Goal: Register for event/course

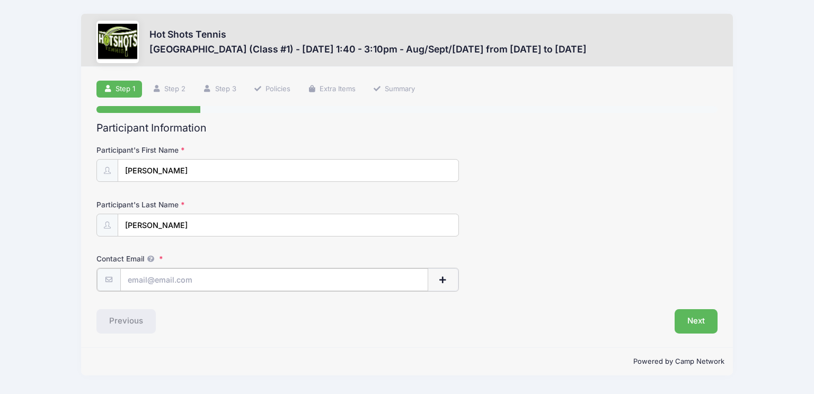
click at [381, 273] on input "Contact Email" at bounding box center [274, 279] width 308 height 23
type input "[PERSON_NAME][EMAIL_ADDRESS][DOMAIN_NAME]"
click at [695, 319] on button "Next" at bounding box center [696, 320] width 43 height 24
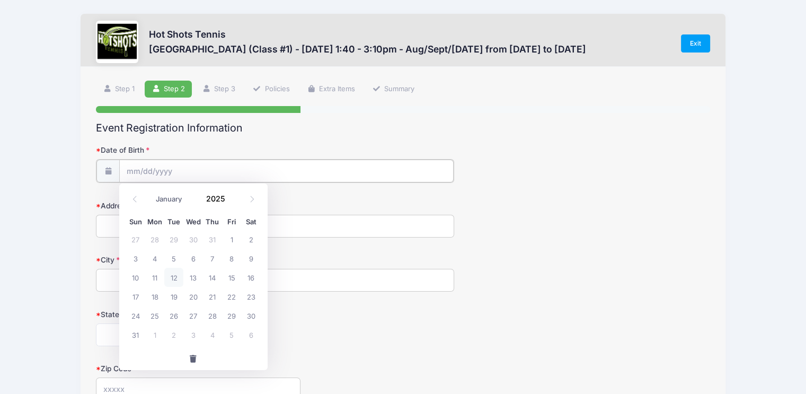
click at [396, 165] on input "Date of Birth" at bounding box center [286, 171] width 334 height 23
click at [125, 169] on input "Date of Birth" at bounding box center [286, 171] width 334 height 23
click at [218, 193] on input "2025" at bounding box center [218, 199] width 34 height 16
click at [232, 203] on span at bounding box center [231, 203] width 7 height 8
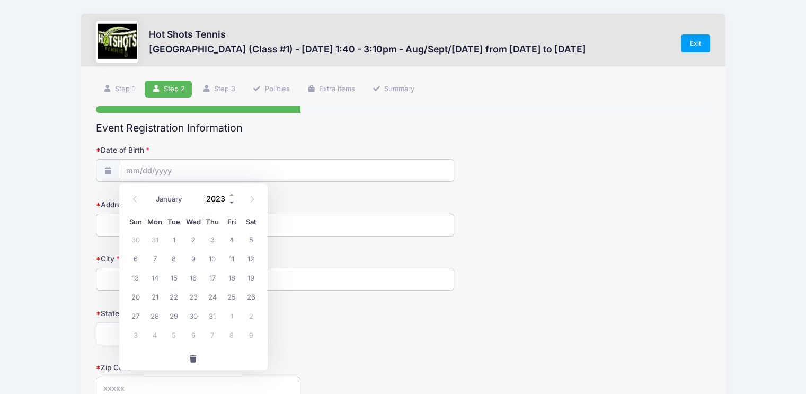
click at [232, 203] on span at bounding box center [231, 203] width 7 height 8
type input "2019"
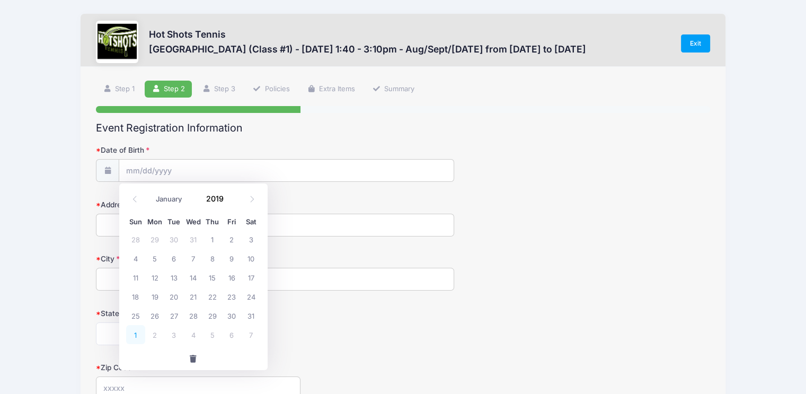
click at [135, 337] on span "1" at bounding box center [135, 334] width 19 height 19
type input "09/01/2019"
click at [139, 227] on input "Address" at bounding box center [275, 225] width 358 height 23
type input "3866 Coolidge Ave"
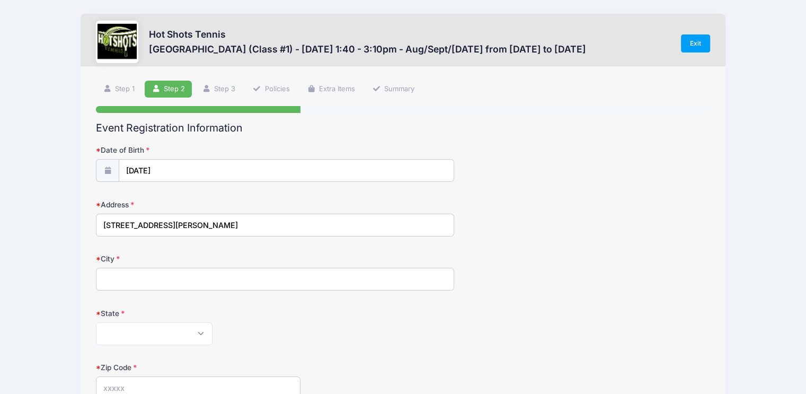
type input "Los Angeles"
select select "CA"
type input "90066"
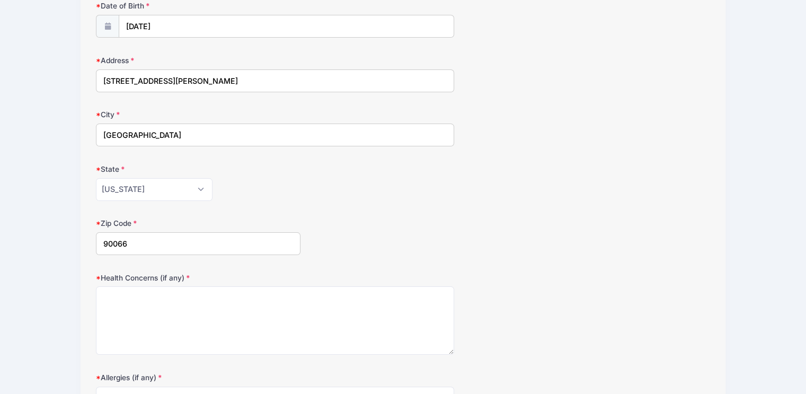
scroll to position [146, 0]
click at [284, 332] on textarea "Health Concerns (if any)" at bounding box center [275, 319] width 358 height 68
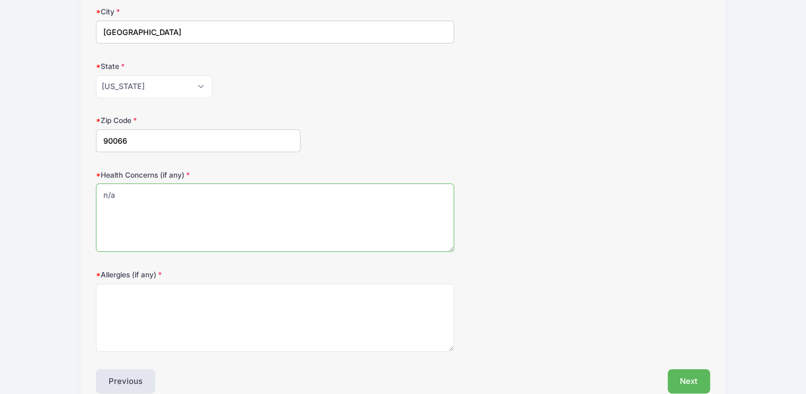
scroll to position [251, 0]
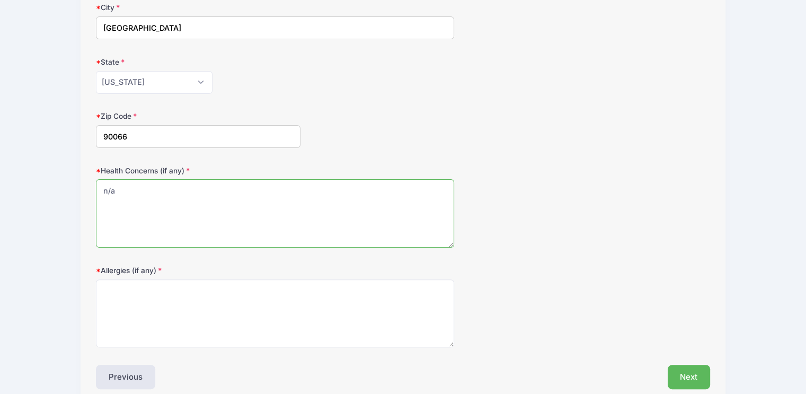
type textarea "n/a"
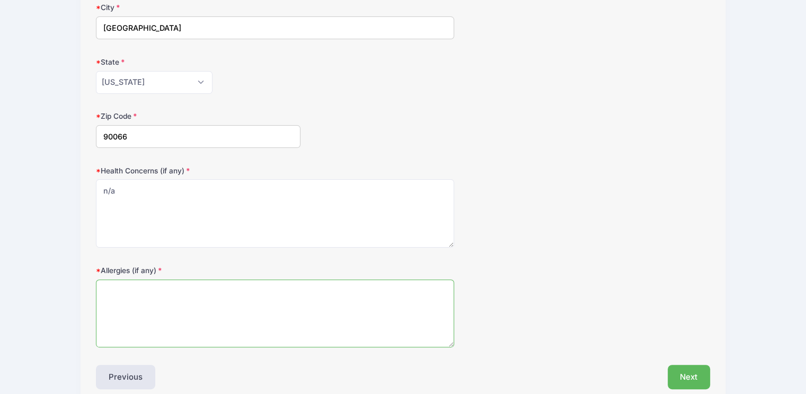
click at [284, 332] on textarea "Allergies (if any)" at bounding box center [275, 313] width 358 height 68
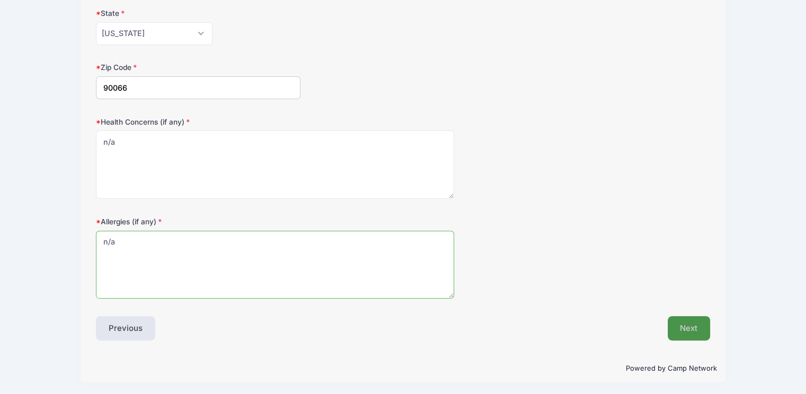
type textarea "n/a"
click at [700, 329] on button "Next" at bounding box center [689, 328] width 43 height 24
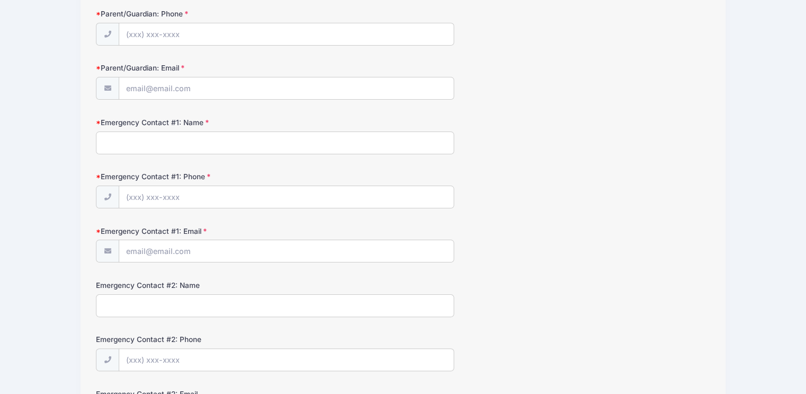
scroll to position [0, 0]
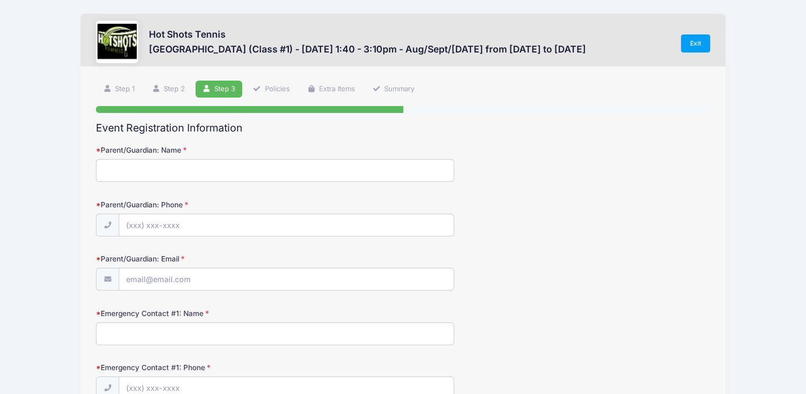
click at [409, 172] on input "Parent/Guardian: Name" at bounding box center [275, 170] width 358 height 23
type input "[PERSON_NAME]"
type input "[PHONE_NUMBER]"
type input "[PERSON_NAME][EMAIL_ADDRESS][DOMAIN_NAME]"
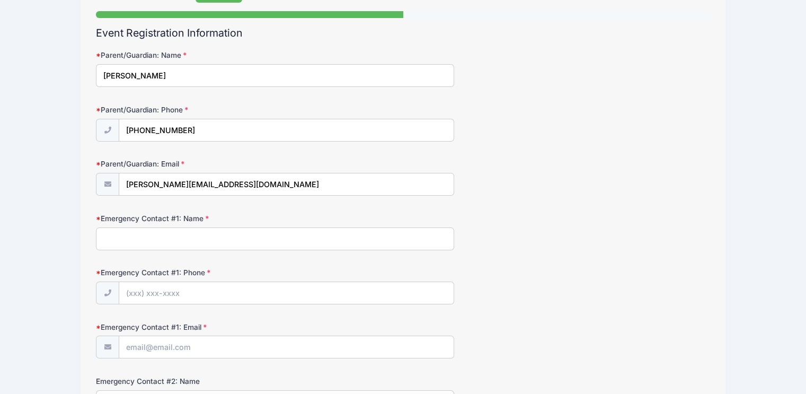
scroll to position [96, 0]
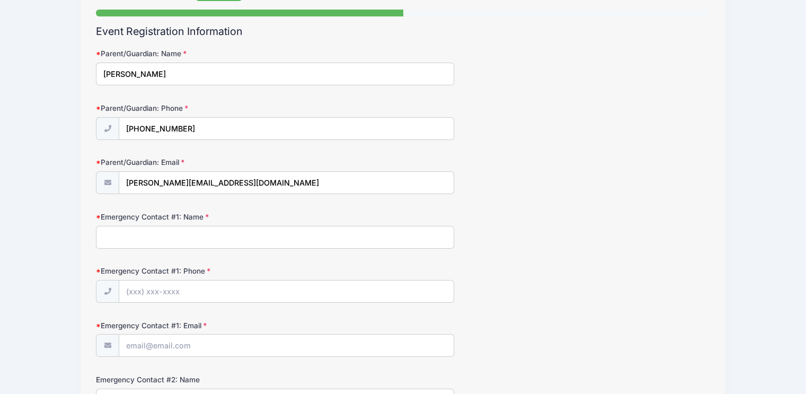
click at [278, 230] on input "Emergency Contact #1: Name" at bounding box center [275, 237] width 358 height 23
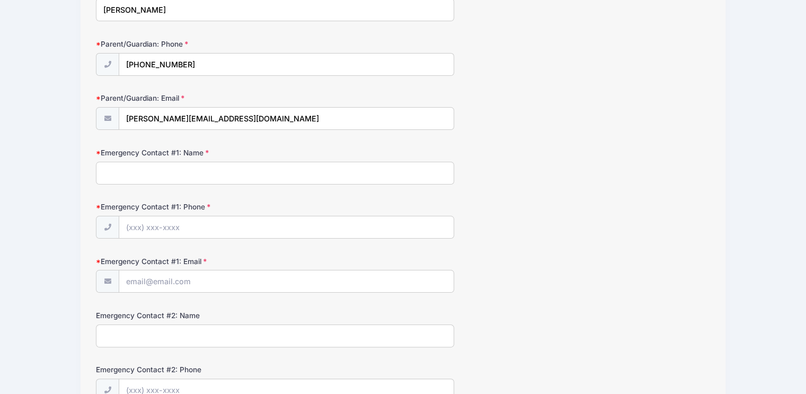
scroll to position [172, 0]
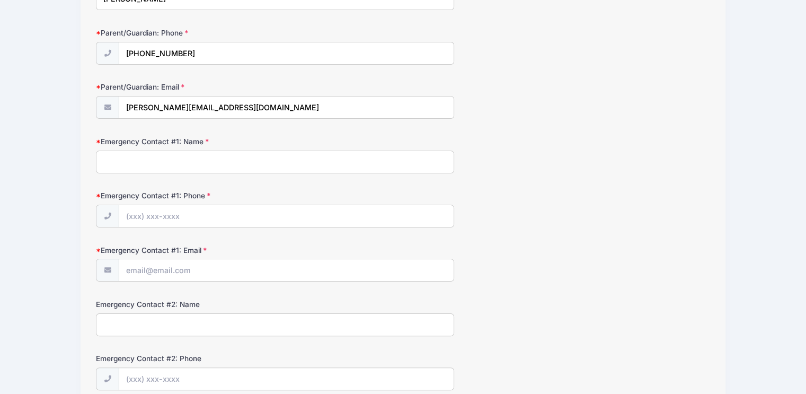
click at [274, 166] on input "Emergency Contact #1: Name" at bounding box center [275, 162] width 358 height 23
type input "[PERSON_NAME]"
click at [249, 218] on input "Emergency Contact #1: Phone" at bounding box center [286, 216] width 334 height 23
type input "[PHONE_NUMBER]"
click at [237, 263] on input "Emergency Contact #1: Email" at bounding box center [286, 270] width 334 height 23
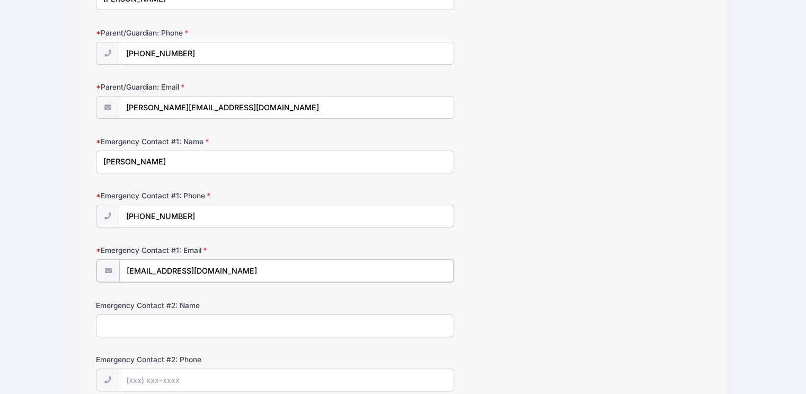
type input "[EMAIL_ADDRESS][DOMAIN_NAME]"
type input "[PERSON_NAME]"
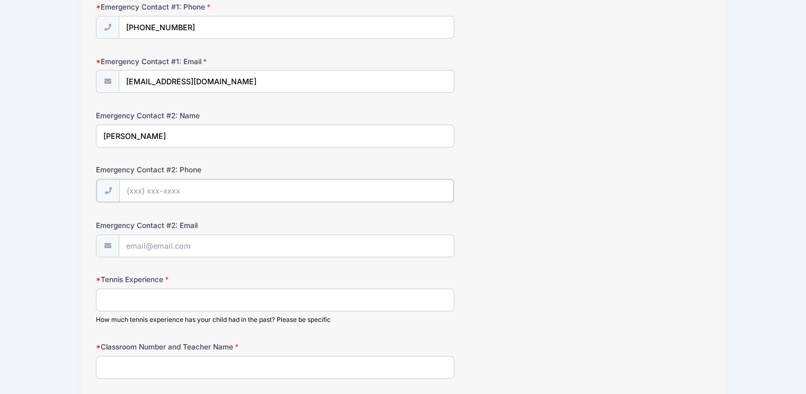
scroll to position [362, 0]
click at [224, 292] on input "Tennis Experience" at bounding box center [275, 297] width 358 height 23
type input "none"
click at [225, 361] on input "Classroom Number and Teacher Name" at bounding box center [275, 365] width 358 height 23
type input "3"
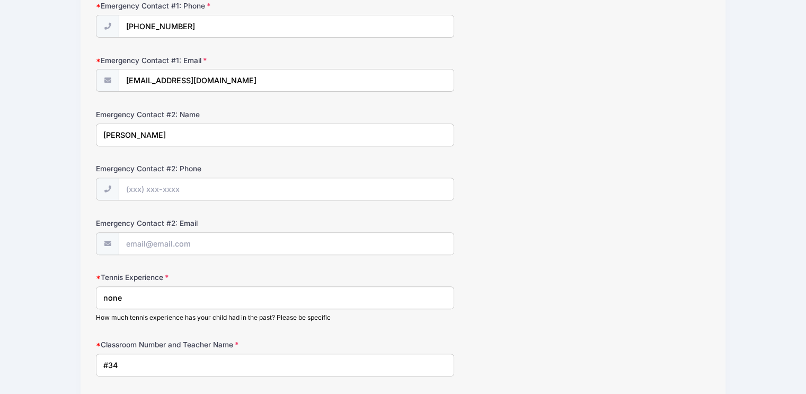
scroll to position [439, 0]
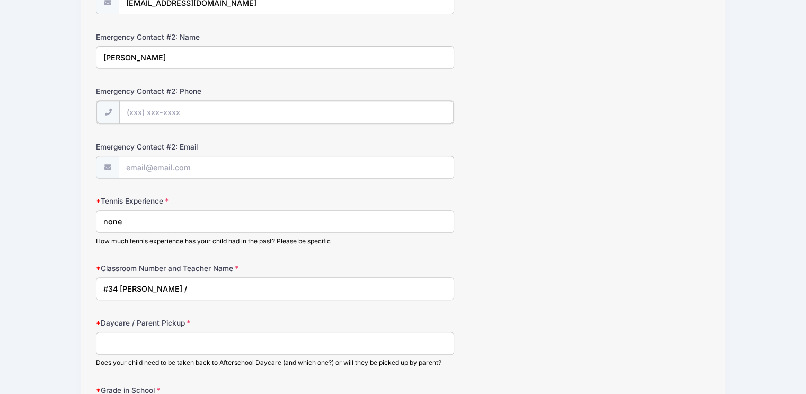
click at [128, 109] on input "Emergency Contact #2: Phone" at bounding box center [286, 112] width 334 height 23
click at [187, 285] on input "#34 Ms Nguyen /" at bounding box center [275, 287] width 358 height 23
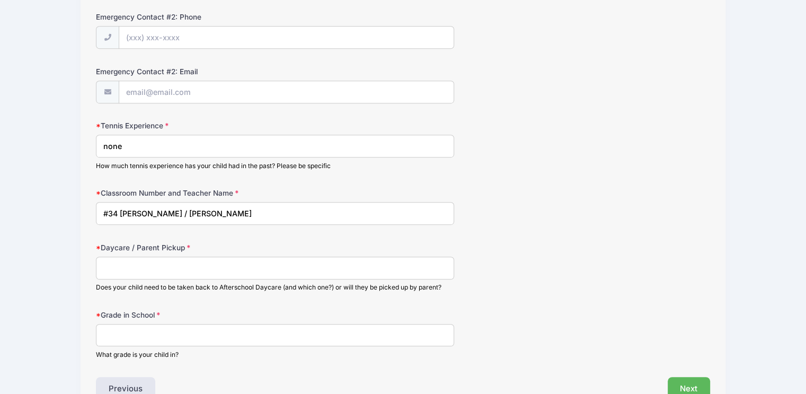
scroll to position [514, 0]
type input "#34 [PERSON_NAME] / [PERSON_NAME]"
click at [173, 266] on input "Daycare / Parent Pickup" at bounding box center [275, 266] width 358 height 23
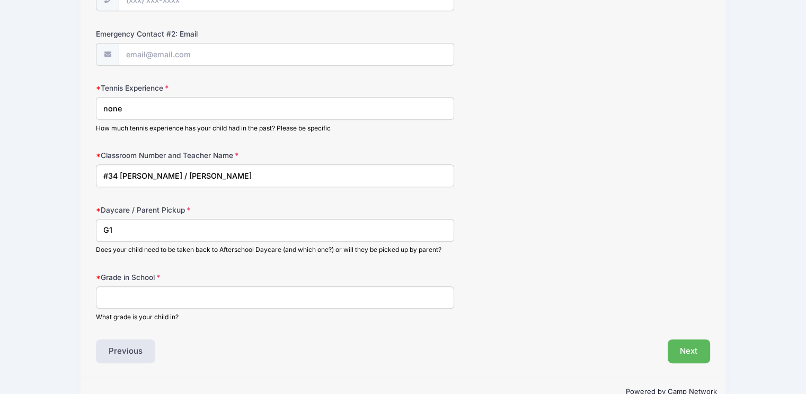
scroll to position [551, 0]
type input "G1"
click at [170, 296] on input "Grade in School" at bounding box center [275, 297] width 358 height 23
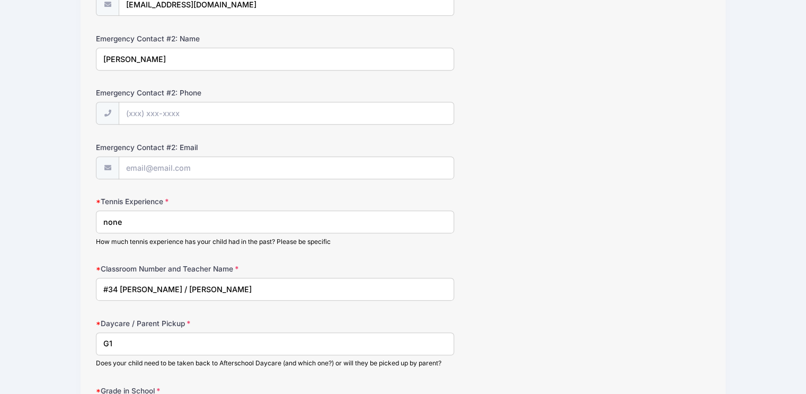
scroll to position [436, 0]
type input "K"
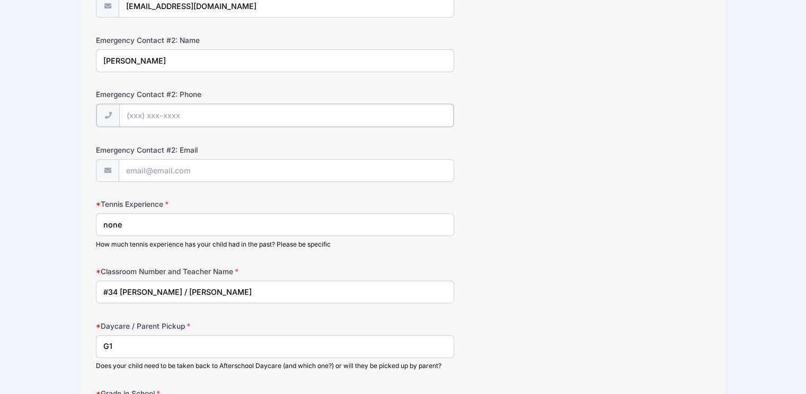
click at [179, 116] on input "Emergency Contact #2: Phone" at bounding box center [286, 115] width 334 height 23
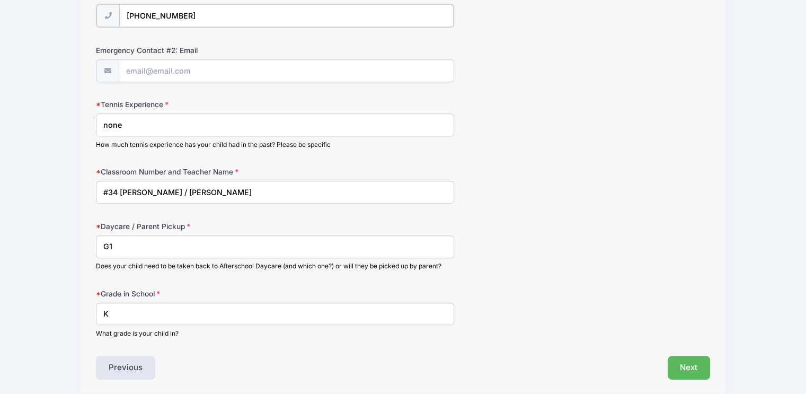
scroll to position [574, 0]
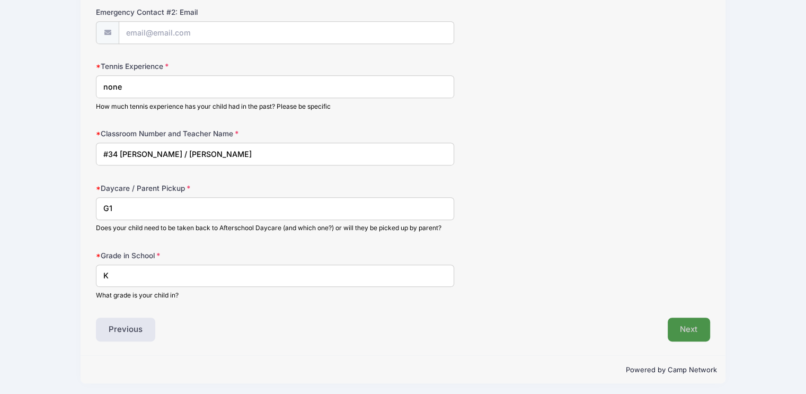
type input "[PHONE_NUMBER]"
click at [695, 323] on button "Next" at bounding box center [689, 330] width 43 height 24
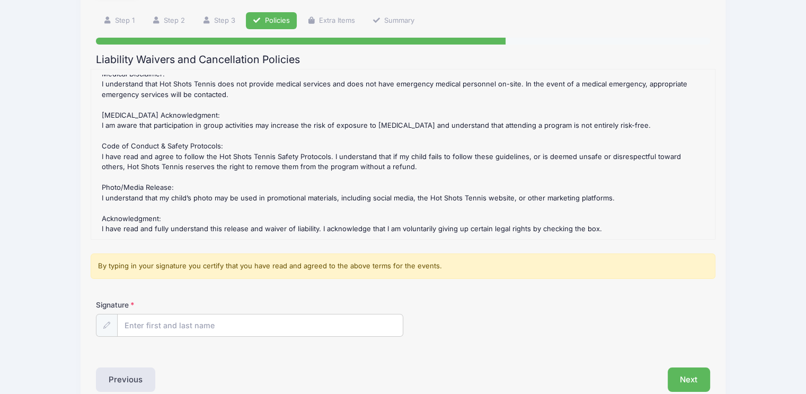
scroll to position [121, 0]
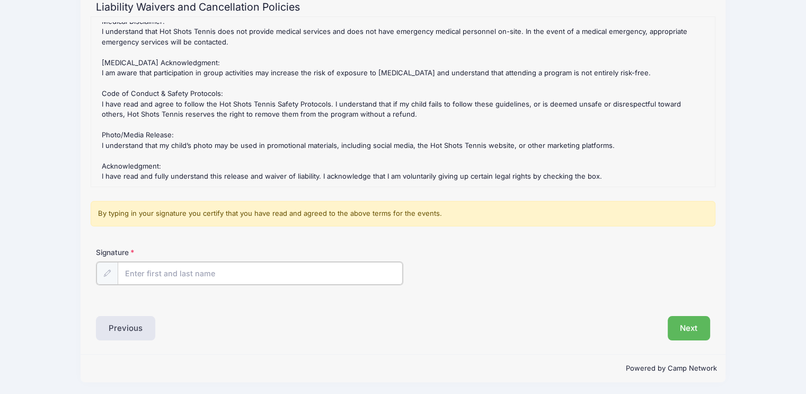
click at [294, 266] on input "Signature" at bounding box center [260, 273] width 285 height 23
type input "[PERSON_NAME]"
click at [323, 345] on div "Step 4 /7 Step 1 Step 2 Step 3 Policies Extra Items Summary Participant Informa…" at bounding box center [404, 150] width 646 height 408
click at [679, 327] on button "Next" at bounding box center [689, 327] width 43 height 24
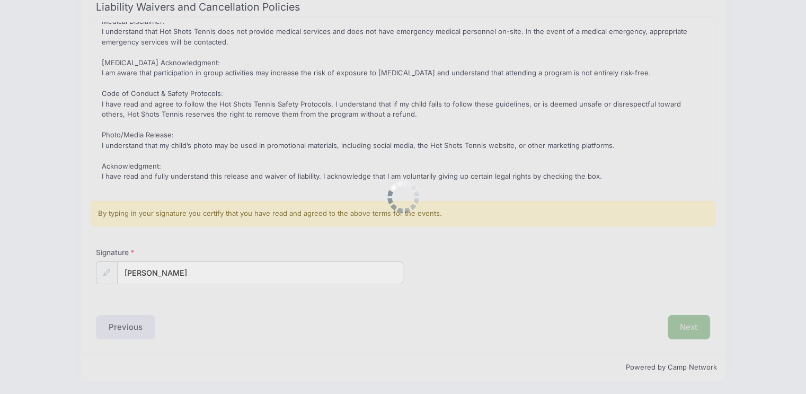
scroll to position [0, 0]
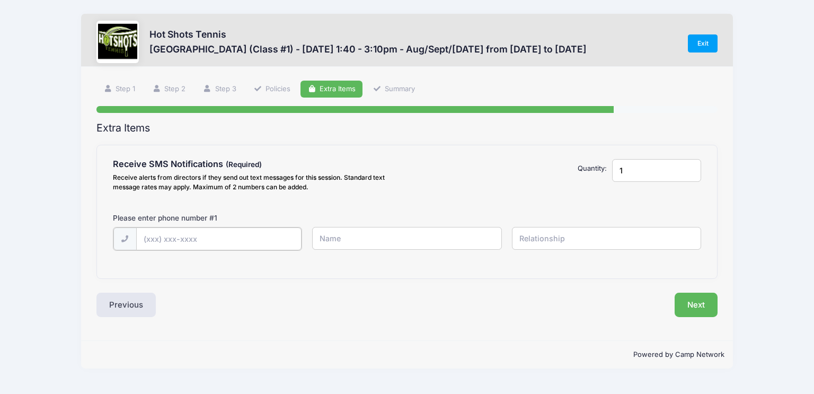
click at [0, 0] on input "text" at bounding box center [0, 0] width 0 height 0
type input "[PHONE_NUMBER]"
type input "Florian"
type input "father"
click at [700, 303] on button "Next" at bounding box center [696, 304] width 43 height 24
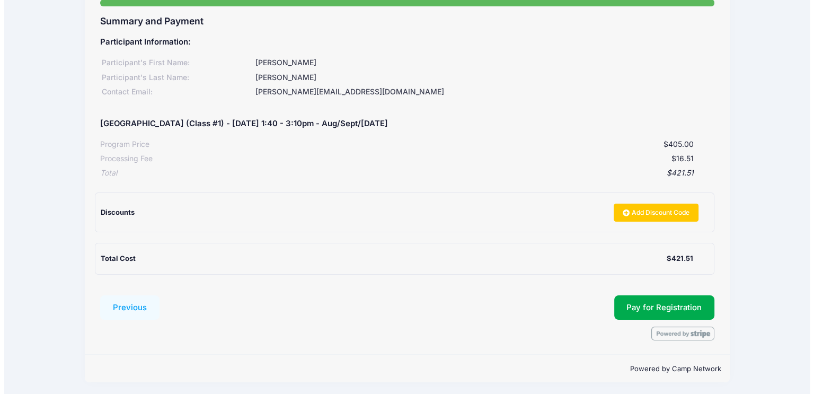
scroll to position [108, 0]
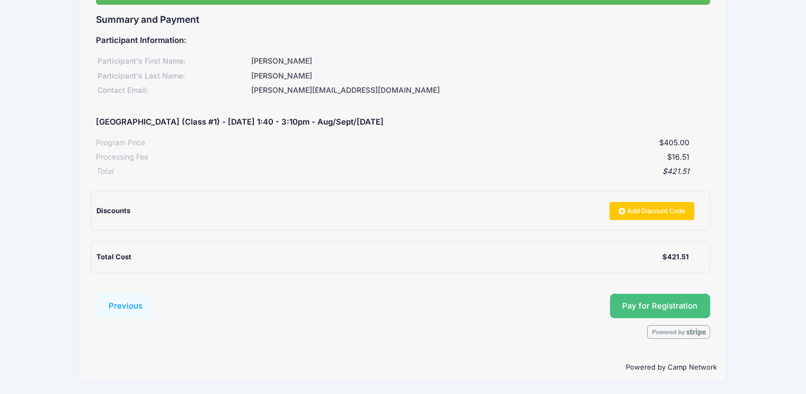
click at [673, 306] on span "Pay for Registration" at bounding box center [659, 306] width 75 height 10
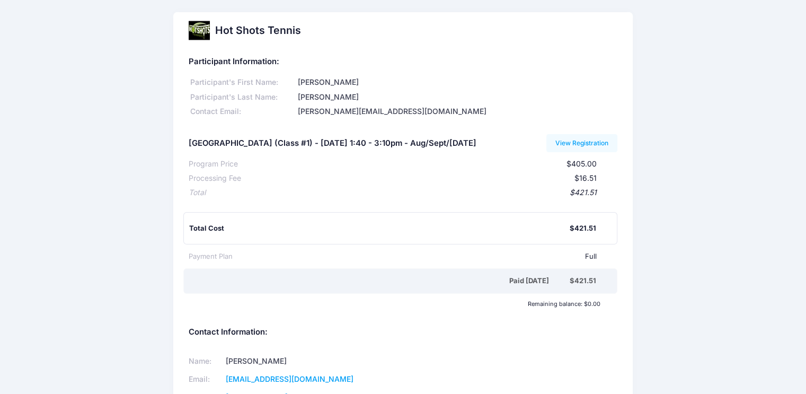
scroll to position [2, 0]
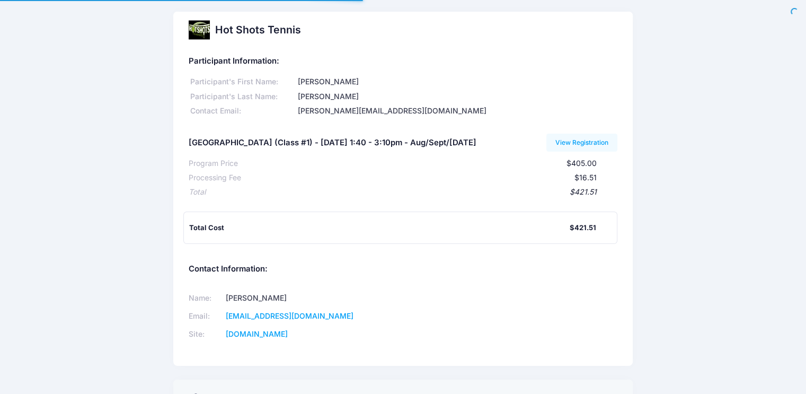
scroll to position [2, 0]
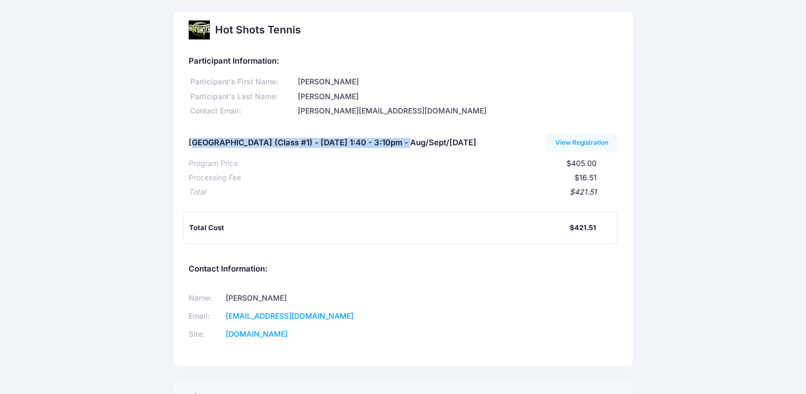
drag, startPoint x: 191, startPoint y: 143, endPoint x: 406, endPoint y: 128, distance: 215.7
click at [406, 128] on div "Participant Information: Participant's First Name: Ansel Participant's Last Nam…" at bounding box center [403, 146] width 429 height 195
copy h5 "roadway Elementary (Class #1) - Tuesday 1:40 - 3:10pm"
click at [581, 140] on link "View Registration" at bounding box center [582, 143] width 72 height 18
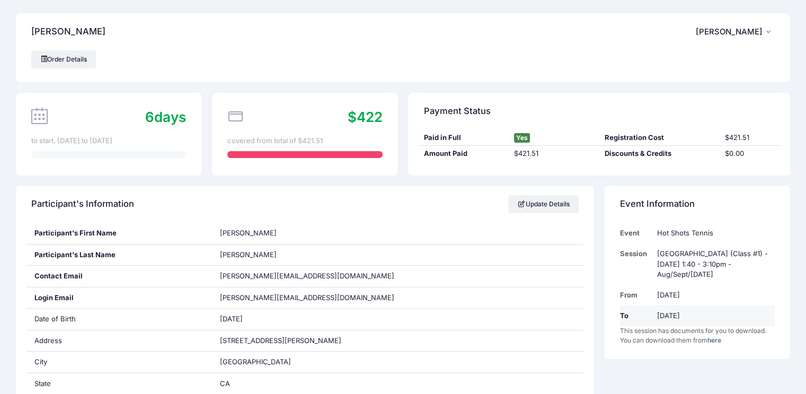
drag, startPoint x: 620, startPoint y: 232, endPoint x: 693, endPoint y: 315, distance: 110.8
click at [693, 315] on tbody "Event Hot Shots Tennis [GEOGRAPHIC_DATA] (Class #1) - [DATE] 1:40 - 3:10pm - Au…" at bounding box center [697, 274] width 155 height 103
copy tbody "Event Hot Shots Tennis Session [GEOGRAPHIC_DATA] (Class #1) - [DATE] 1:40 - 3:1…"
